Goal: Check status: Check status

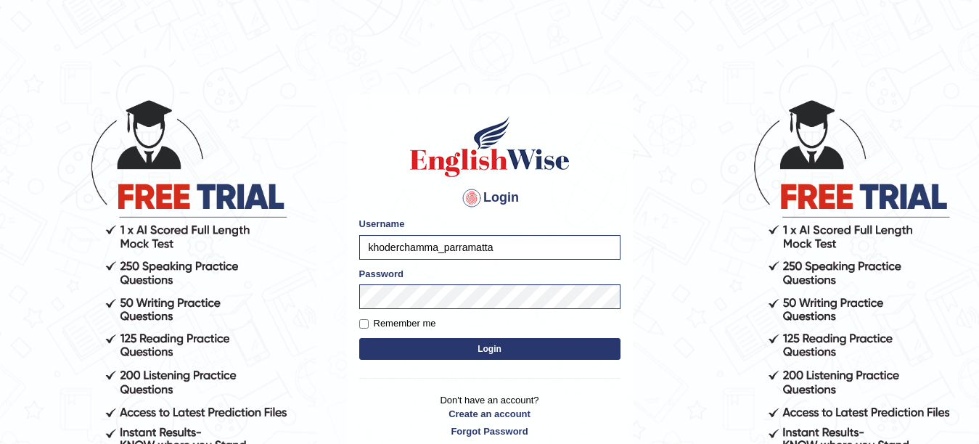
click at [465, 346] on button "Login" at bounding box center [489, 349] width 261 height 22
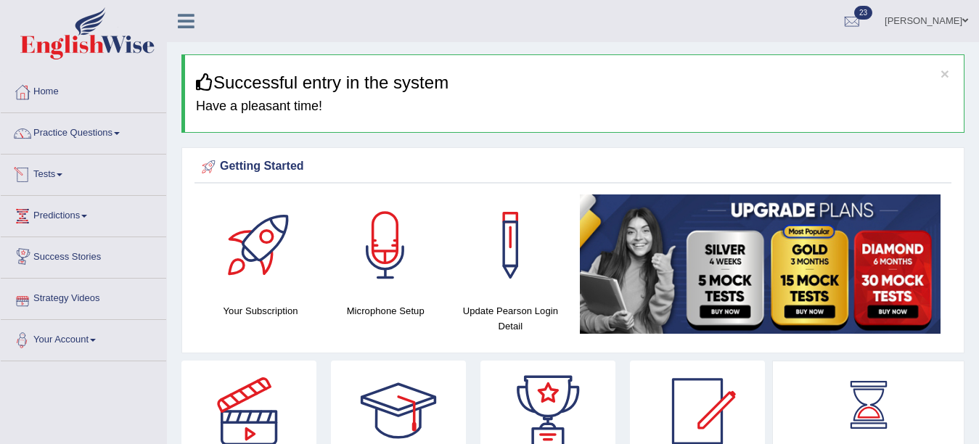
click at [42, 170] on link "Tests" at bounding box center [84, 173] width 166 height 36
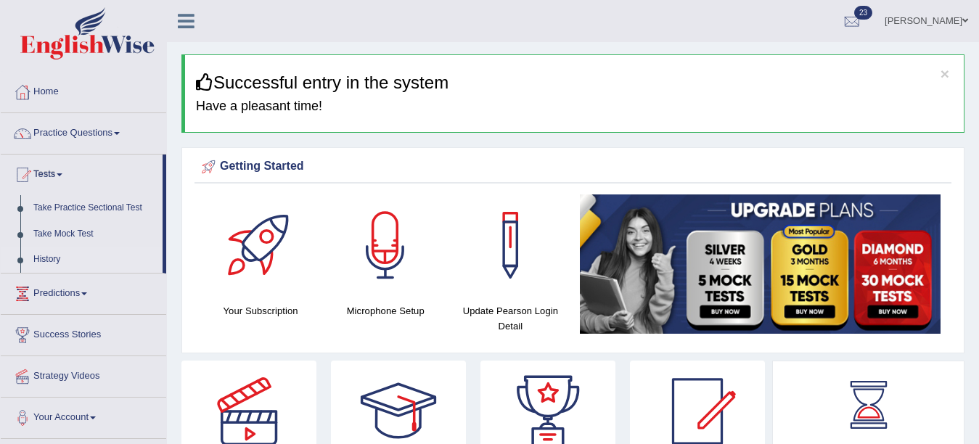
click at [43, 257] on link "History" at bounding box center [95, 260] width 136 height 26
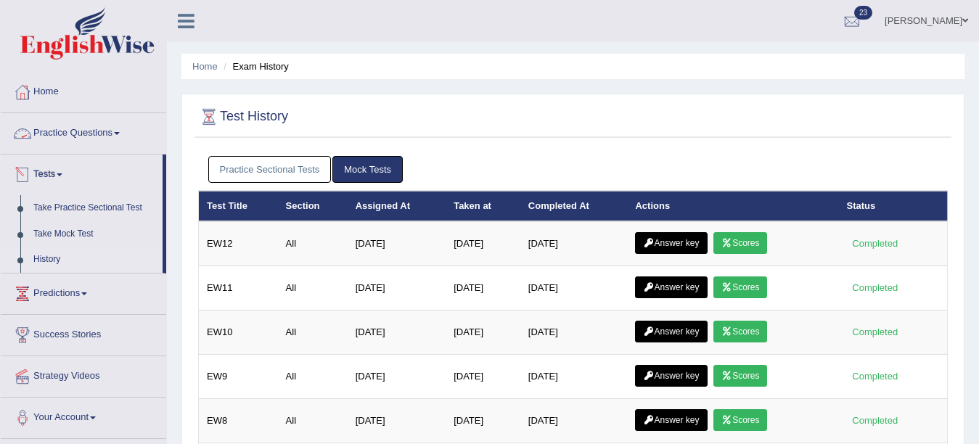
click at [257, 165] on link "Practice Sectional Tests" at bounding box center [269, 169] width 123 height 27
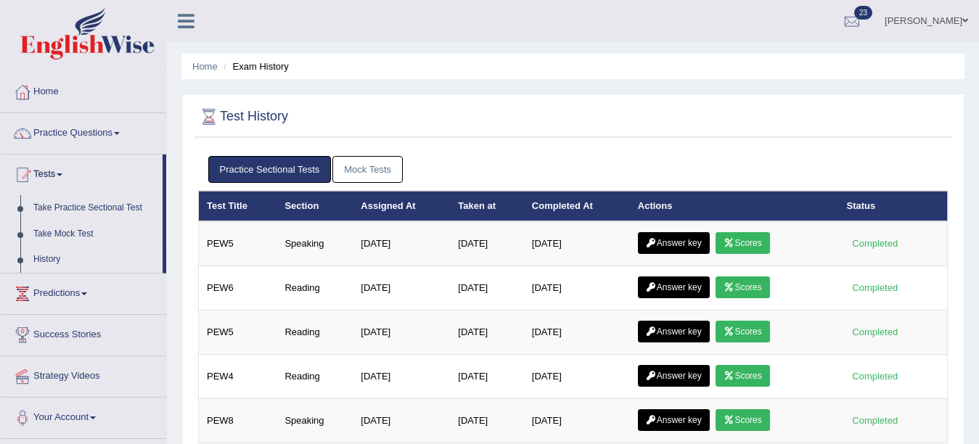
click at [347, 163] on link "Mock Tests" at bounding box center [368, 169] width 70 height 27
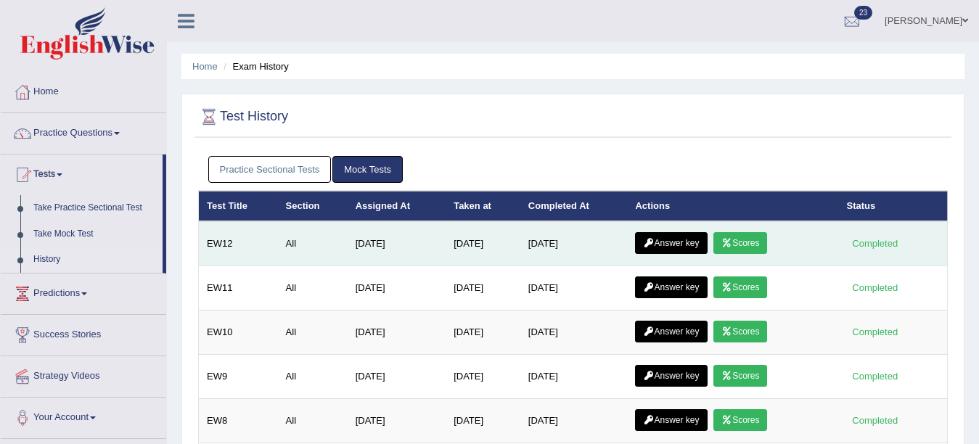
click at [741, 240] on link "Scores" at bounding box center [741, 243] width 54 height 22
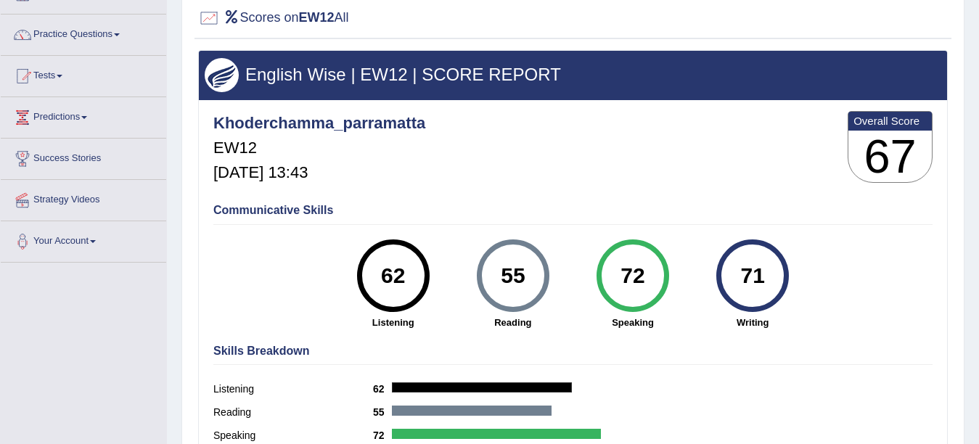
scroll to position [97, 0]
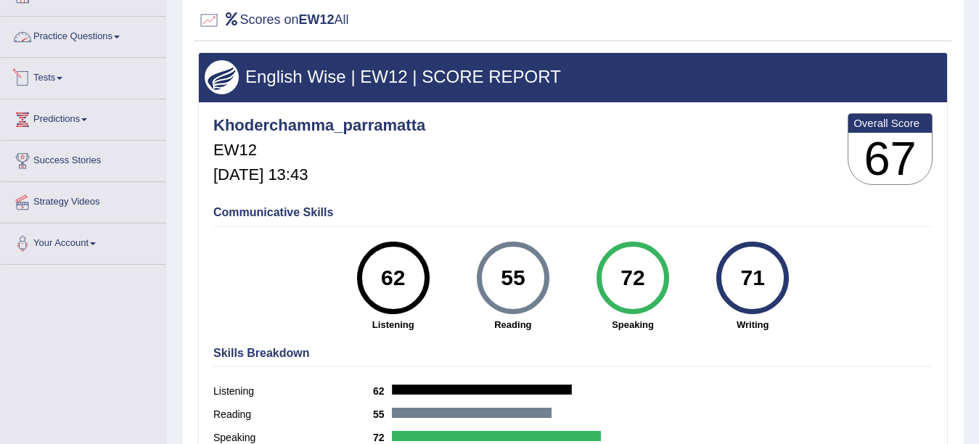
click at [46, 82] on link "Tests" at bounding box center [84, 76] width 166 height 36
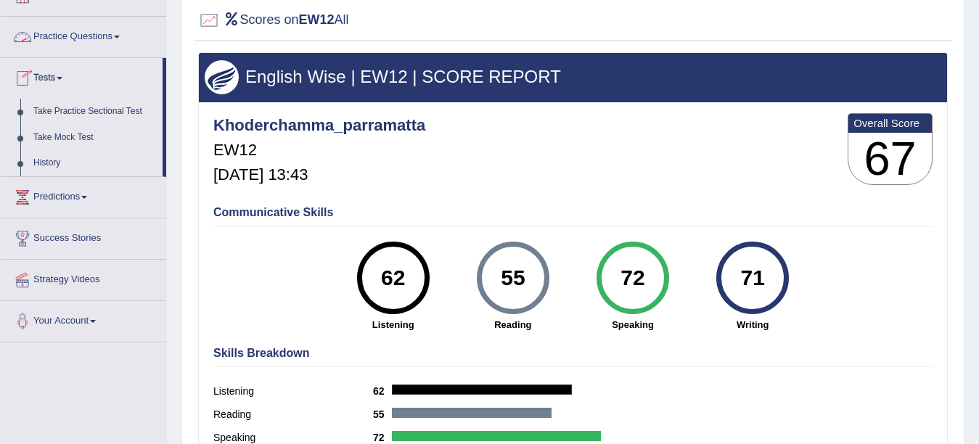
click at [51, 75] on link "Tests" at bounding box center [82, 76] width 162 height 36
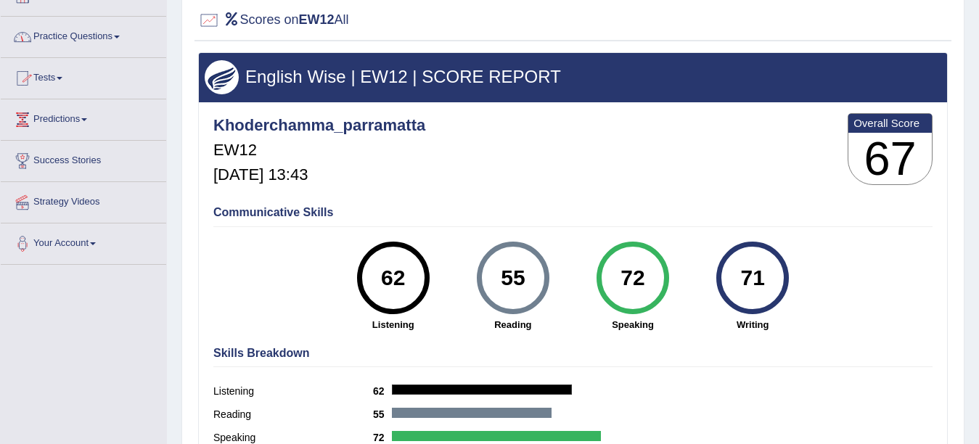
click at [51, 75] on link "Tests" at bounding box center [84, 76] width 166 height 36
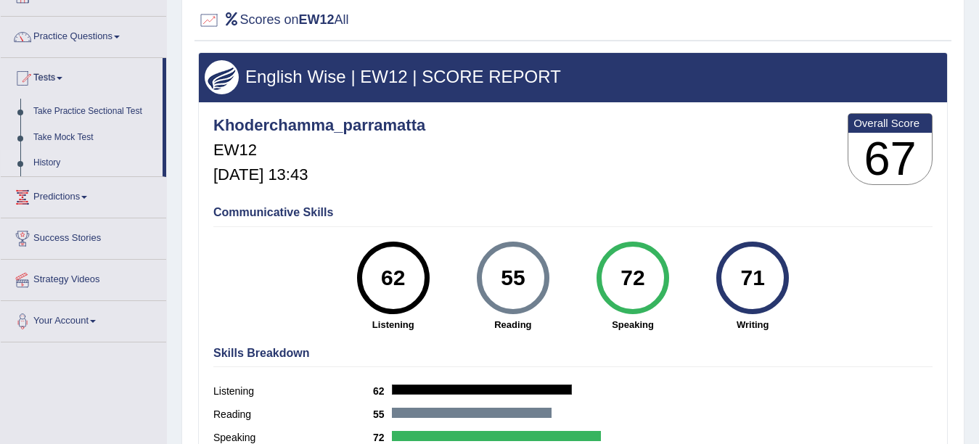
click at [44, 159] on link "History" at bounding box center [95, 163] width 136 height 26
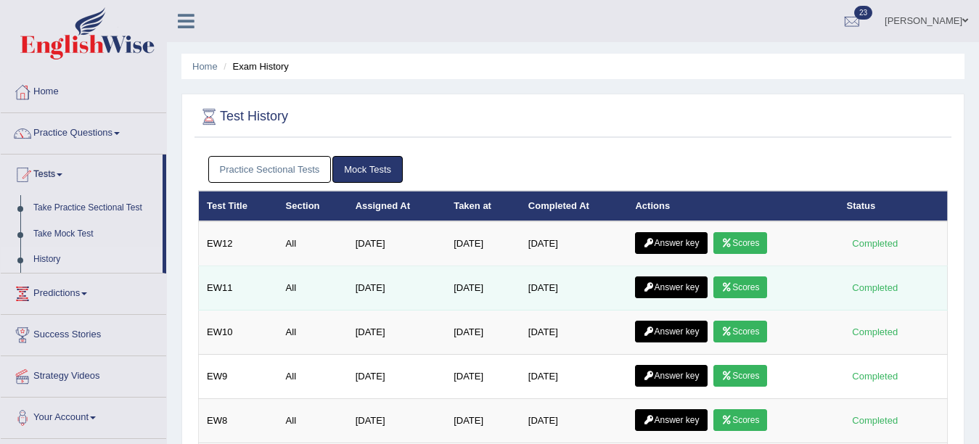
click at [739, 287] on link "Scores" at bounding box center [741, 288] width 54 height 22
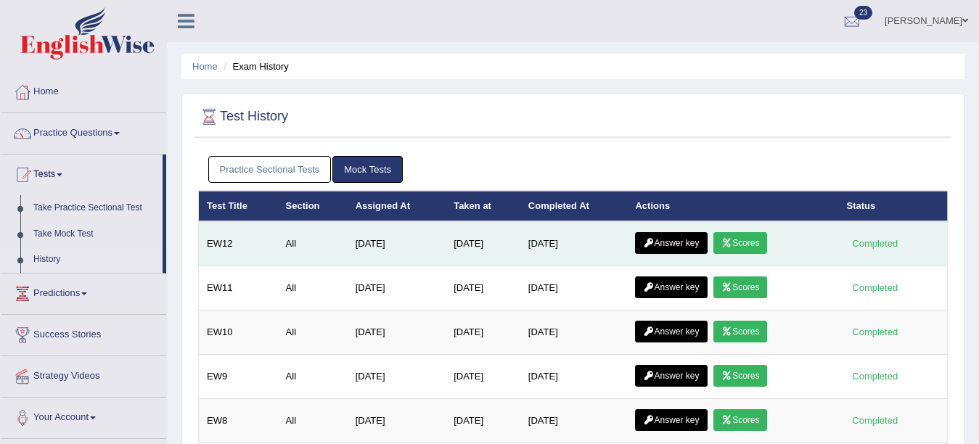
click at [684, 237] on link "Answer key" at bounding box center [671, 243] width 72 height 22
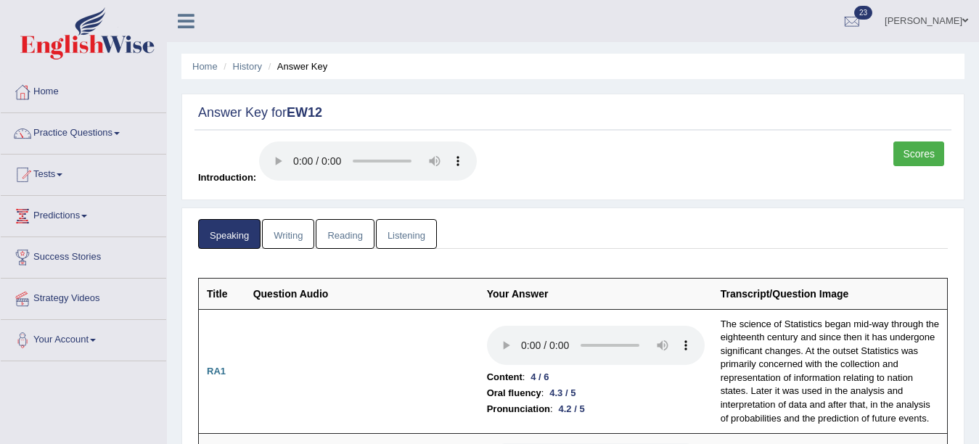
click at [299, 236] on link "Writing" at bounding box center [288, 234] width 52 height 30
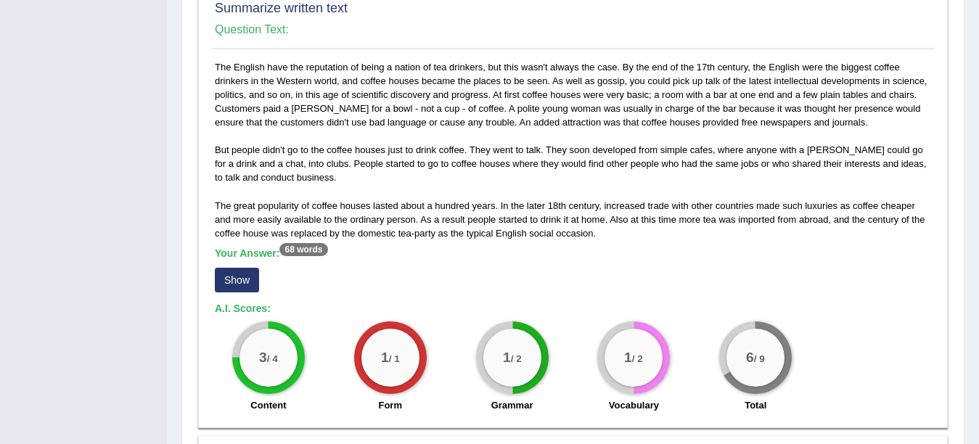
scroll to position [745, 0]
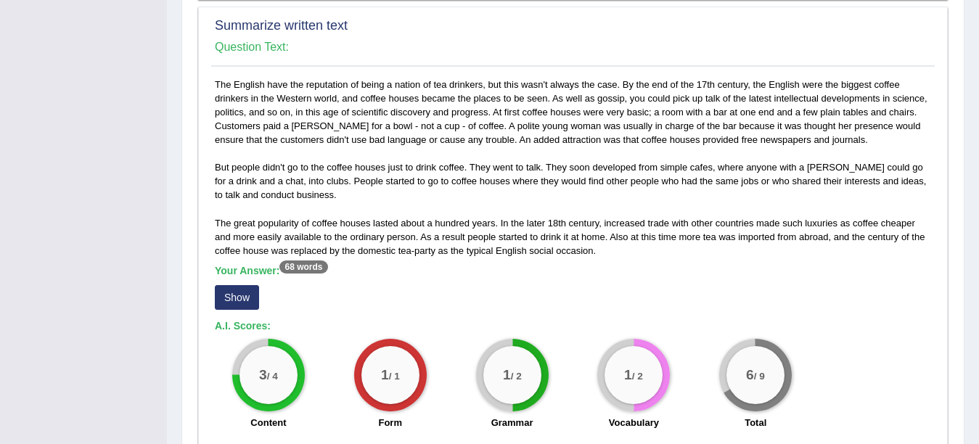
click at [234, 298] on button "Show" at bounding box center [237, 297] width 44 height 25
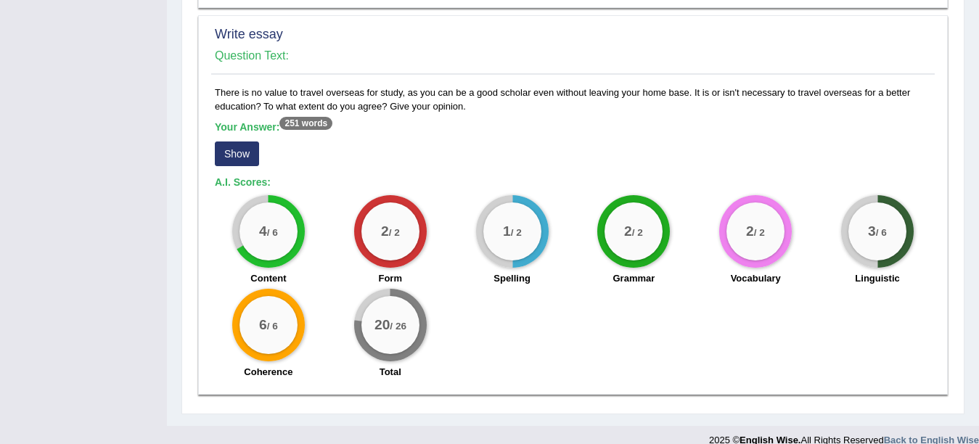
scroll to position [1214, 0]
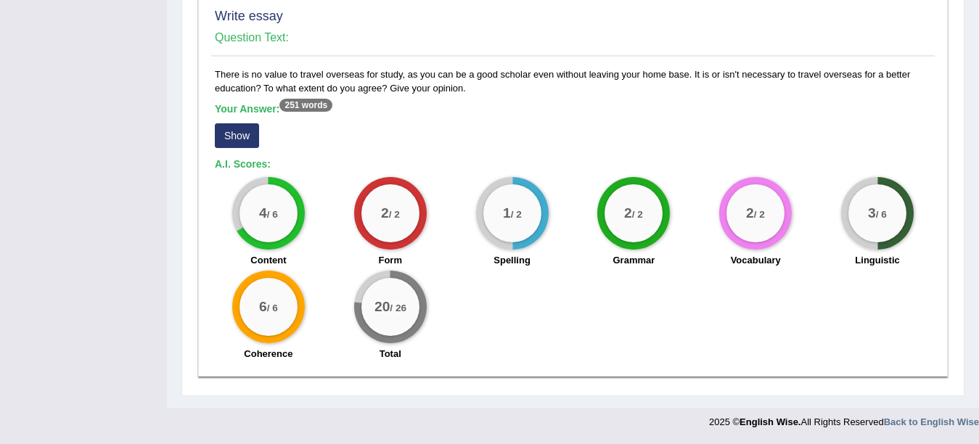
click at [242, 135] on button "Show" at bounding box center [237, 135] width 44 height 25
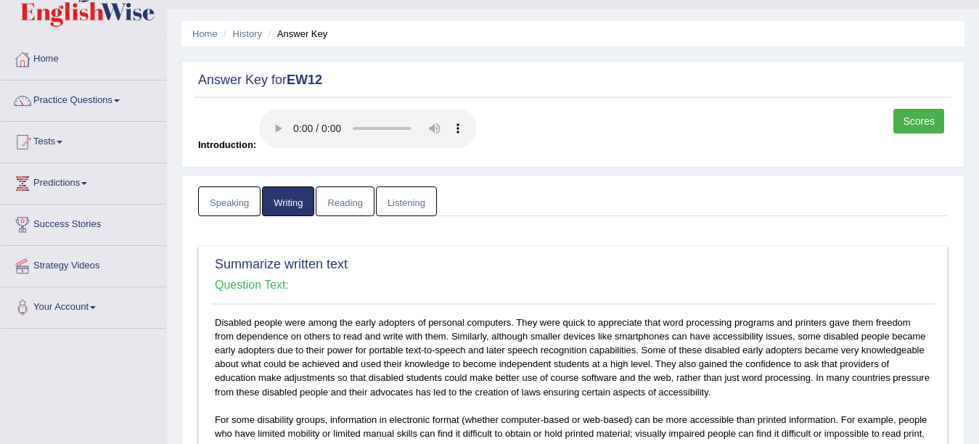
scroll to position [0, 0]
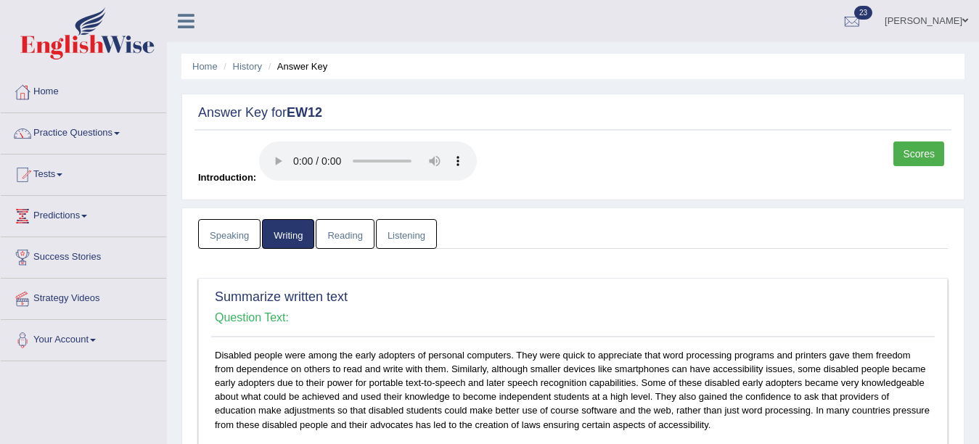
click at [350, 243] on link "Reading" at bounding box center [345, 234] width 58 height 30
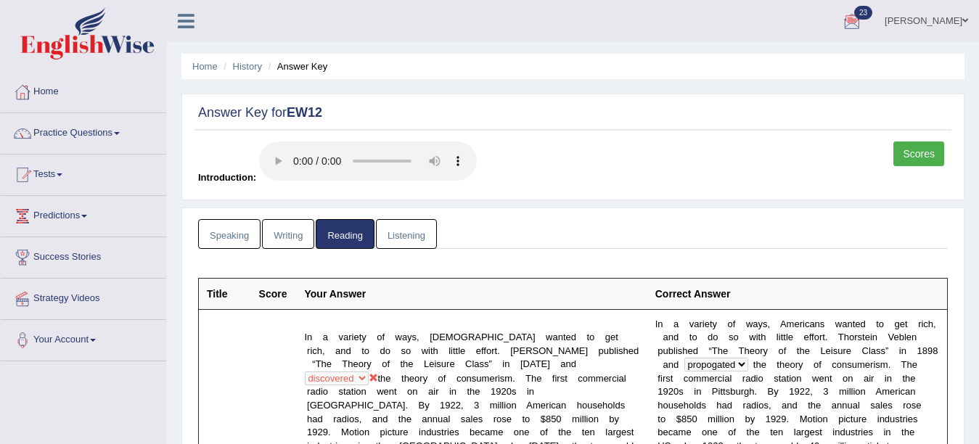
click at [406, 233] on link "Listening" at bounding box center [406, 234] width 61 height 30
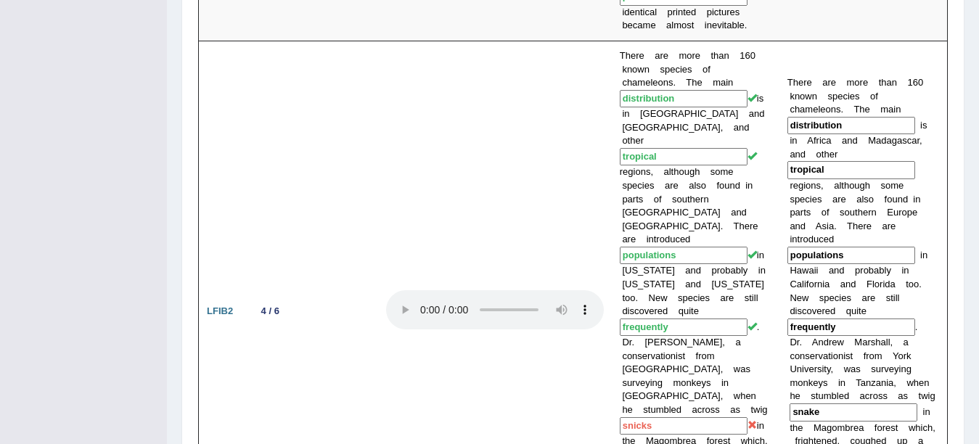
scroll to position [1713, 0]
